Goal: Task Accomplishment & Management: Manage account settings

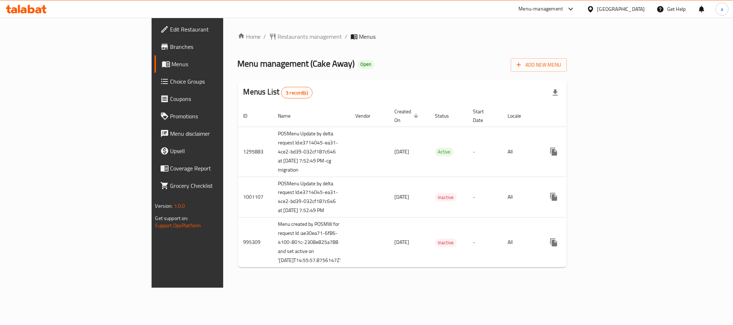
scroll to position [18, 0]
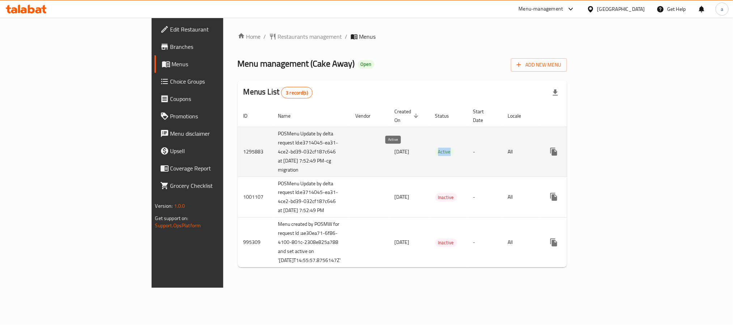
drag, startPoint x: 385, startPoint y: 131, endPoint x: 409, endPoint y: 136, distance: 24.3
click at [429, 136] on td "Active" at bounding box center [448, 152] width 38 height 50
click at [429, 138] on td "Active" at bounding box center [448, 152] width 38 height 50
click at [610, 147] on icon "enhanced table" at bounding box center [605, 151] width 9 height 9
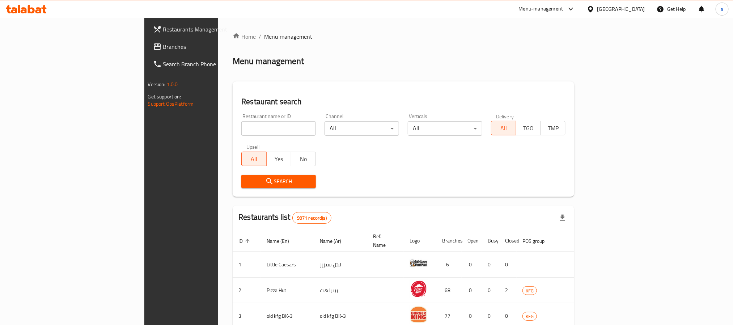
click at [488, 7] on div at bounding box center [592, 9] width 10 height 8
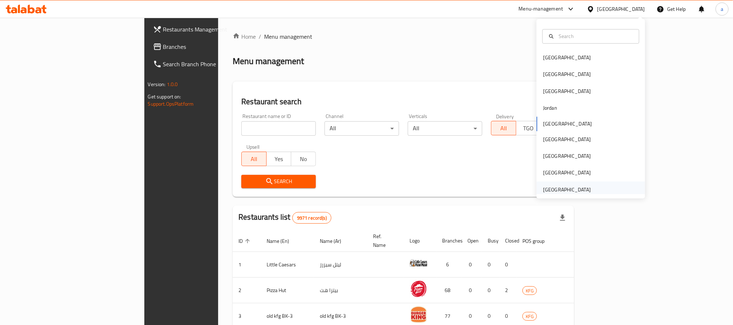
click at [488, 191] on div "[GEOGRAPHIC_DATA]" at bounding box center [567, 190] width 48 height 8
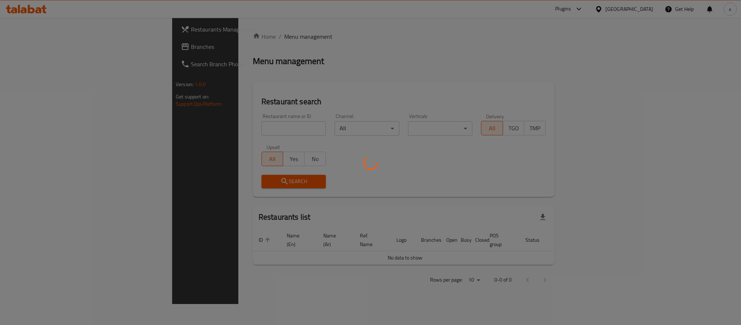
click at [35, 47] on div at bounding box center [370, 162] width 741 height 325
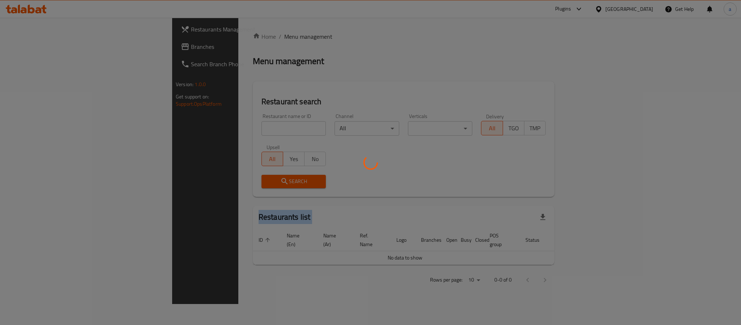
click at [35, 47] on div at bounding box center [370, 162] width 741 height 325
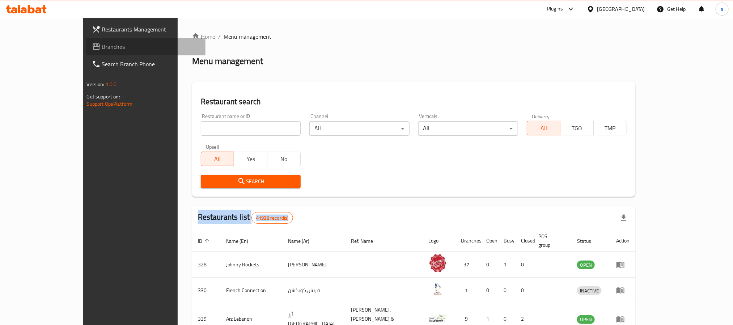
click at [102, 42] on span "Branches" at bounding box center [151, 46] width 98 height 9
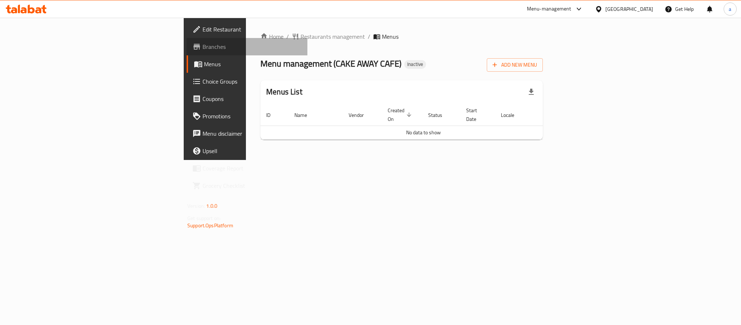
click at [187, 54] on link "Branches" at bounding box center [247, 46] width 121 height 17
